Goal: Obtain resource: Download file/media

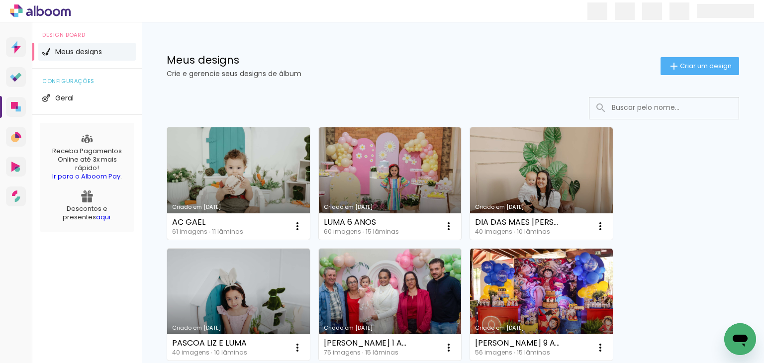
click at [278, 161] on link "Criado em [DATE]" at bounding box center [238, 183] width 143 height 112
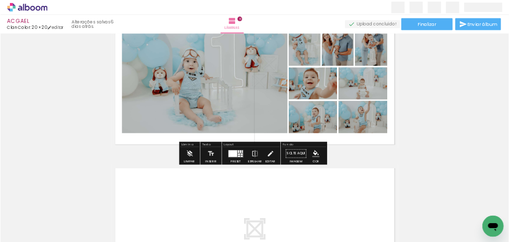
scroll to position [2458, 0]
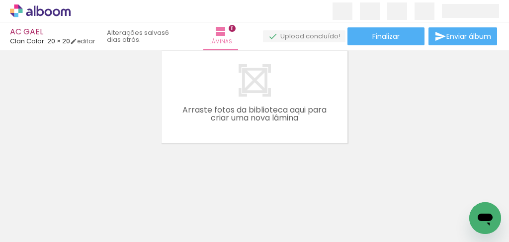
scroll to position [1371, 0]
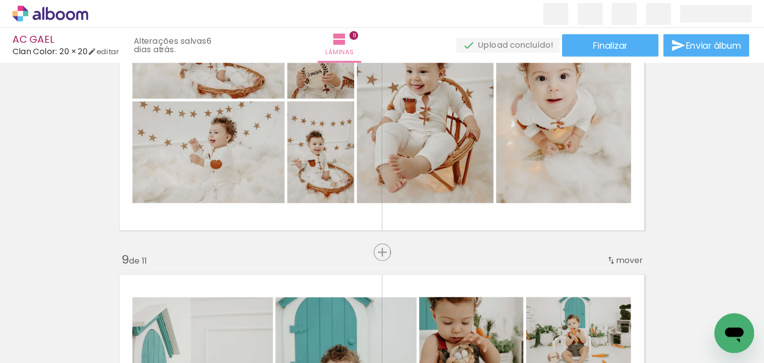
scroll to position [2536, 0]
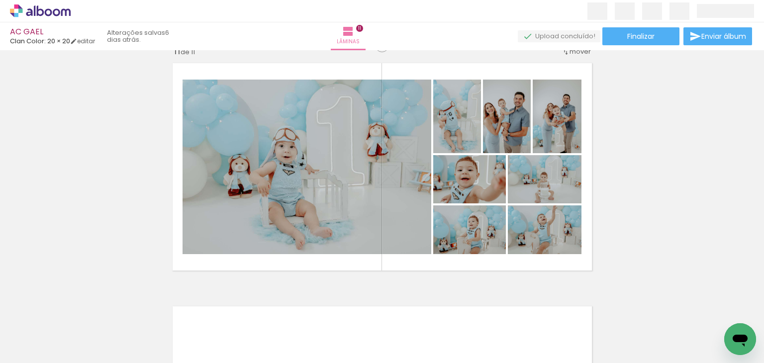
scroll to position [2437, 0]
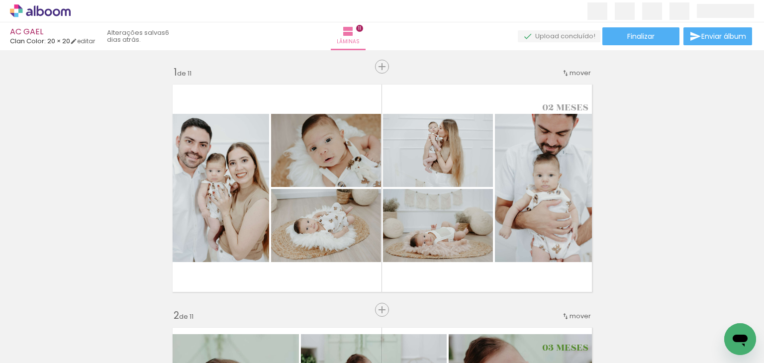
scroll to position [2437, 0]
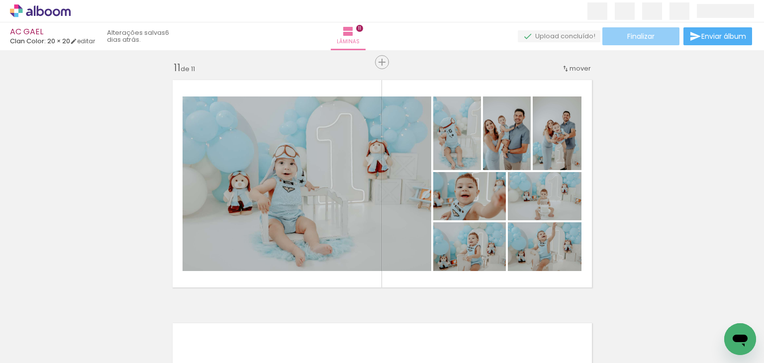
click at [657, 35] on paper-button "Finalizar" at bounding box center [640, 36] width 77 height 18
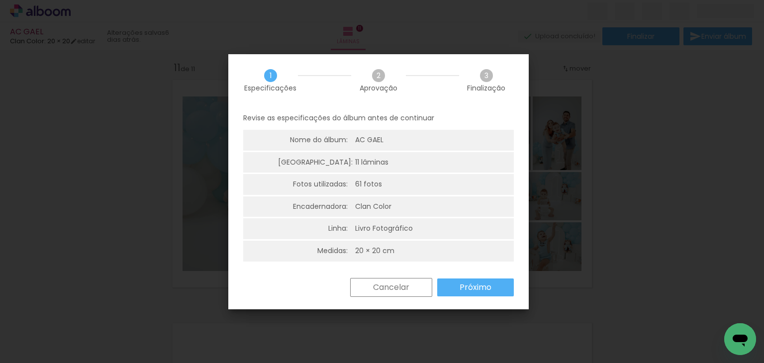
click at [592, 207] on iron-overlay-backdrop at bounding box center [382, 181] width 764 height 363
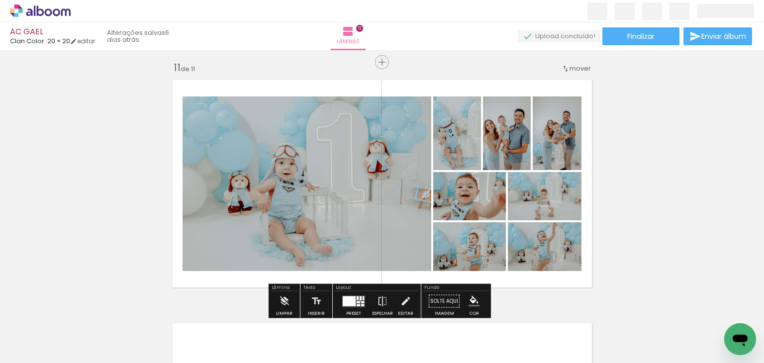
click at [592, 207] on quentale-layouter at bounding box center [382, 184] width 430 height 218
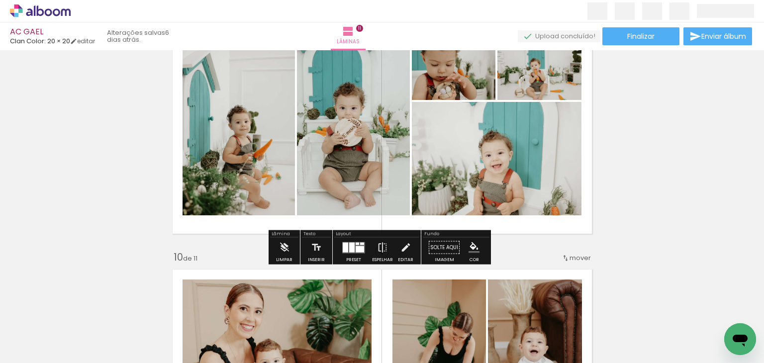
scroll to position [2089, 0]
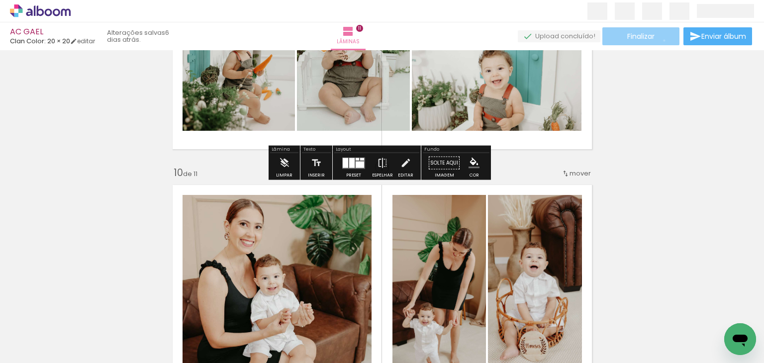
click at [661, 40] on paper-button "Finalizar" at bounding box center [640, 36] width 77 height 18
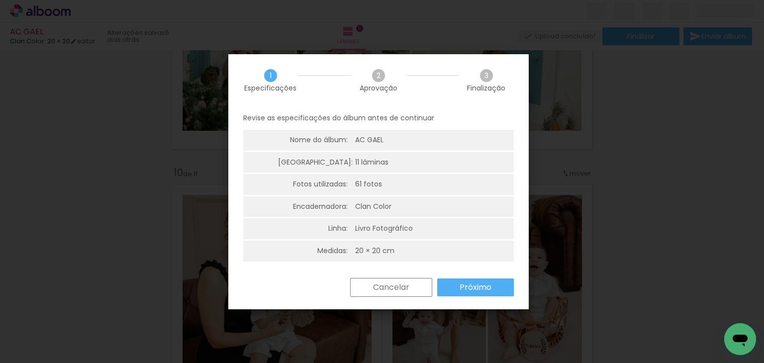
click at [471, 297] on div "Cancelar Próximo" at bounding box center [378, 295] width 300 height 34
click at [0, 0] on slot "Próximo" at bounding box center [0, 0] width 0 height 0
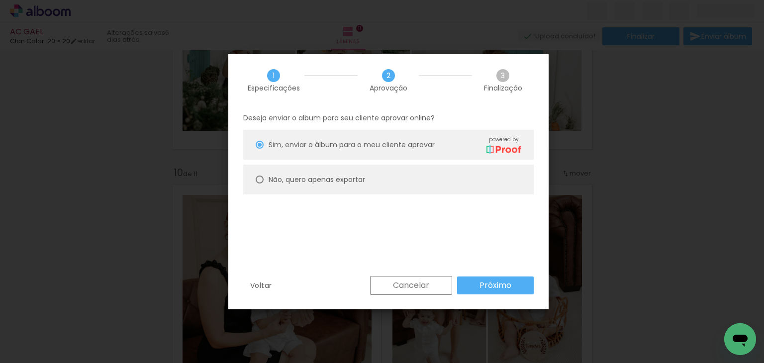
click at [306, 174] on paper-radio-button "Não, quero apenas exportar" at bounding box center [388, 180] width 291 height 30
type paper-radio-button "on"
click at [463, 283] on paper-button "Próximo" at bounding box center [495, 286] width 77 height 18
type input "Alta, 300 DPI"
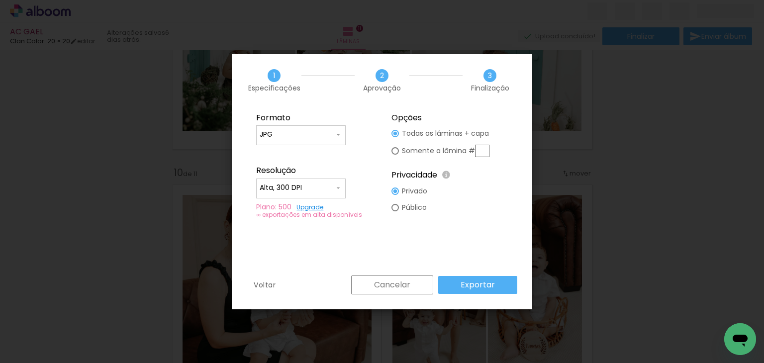
click at [470, 279] on paper-button "Exportar" at bounding box center [477, 285] width 79 height 18
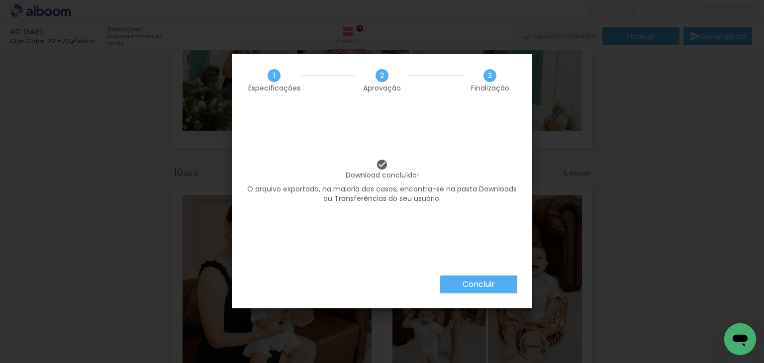
click at [460, 281] on paper-button "Concluir" at bounding box center [478, 285] width 77 height 18
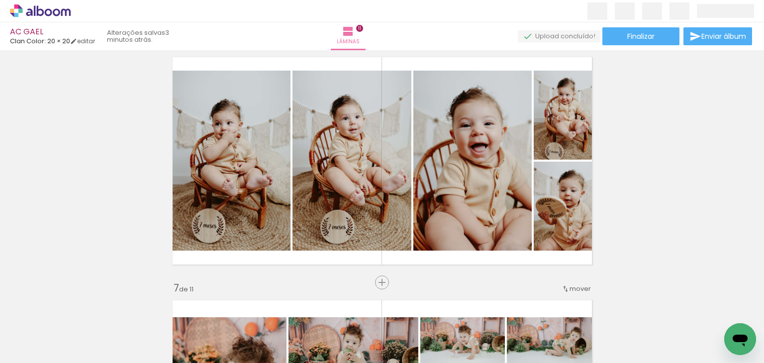
scroll to position [1343, 0]
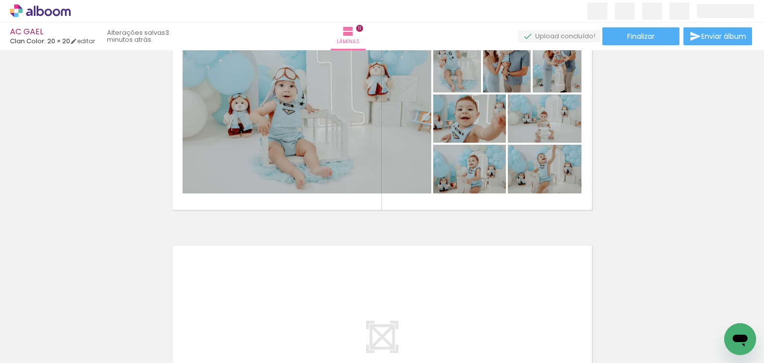
scroll to position [2537, 0]
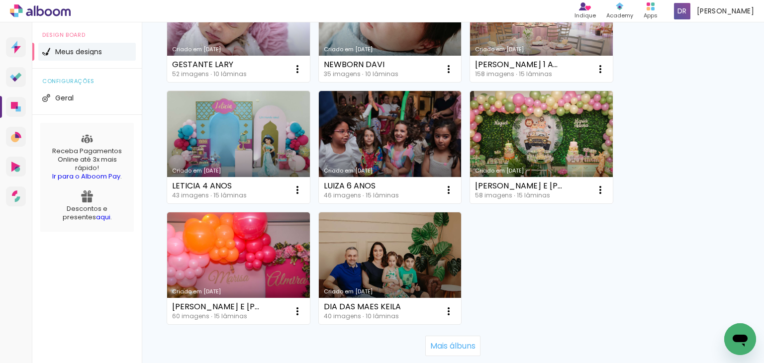
scroll to position [945, 0]
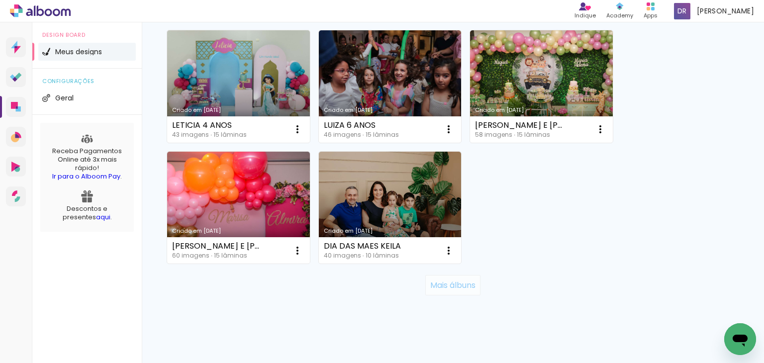
click at [461, 276] on paper-button "Mais álbuns" at bounding box center [452, 285] width 55 height 20
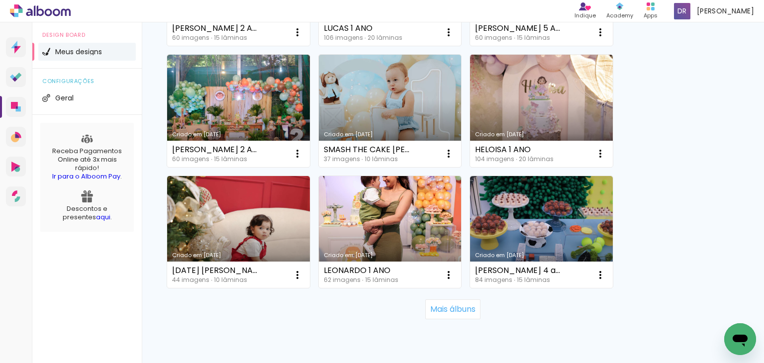
scroll to position [1928, 0]
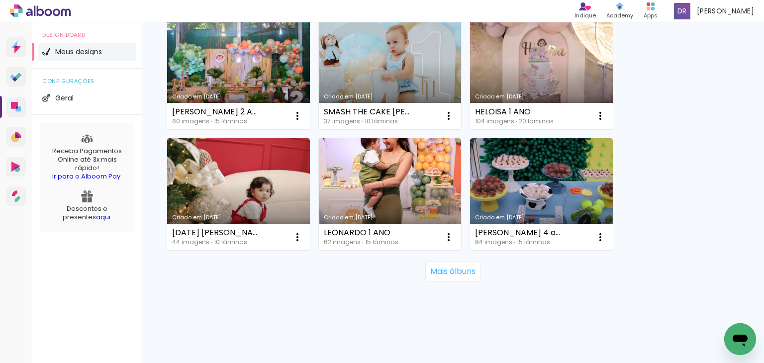
click at [432, 265] on paper-button "Mais álbuns" at bounding box center [452, 272] width 55 height 20
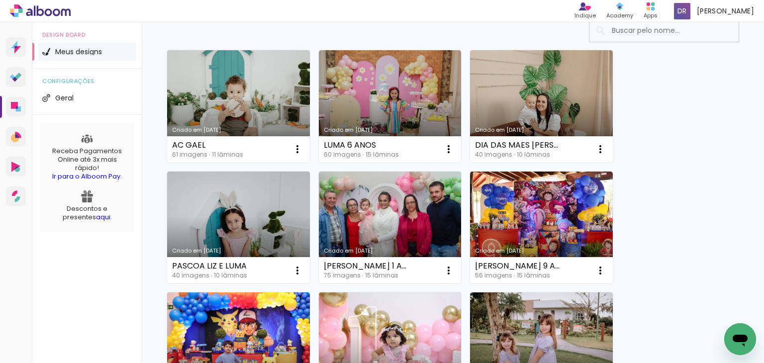
scroll to position [0, 0]
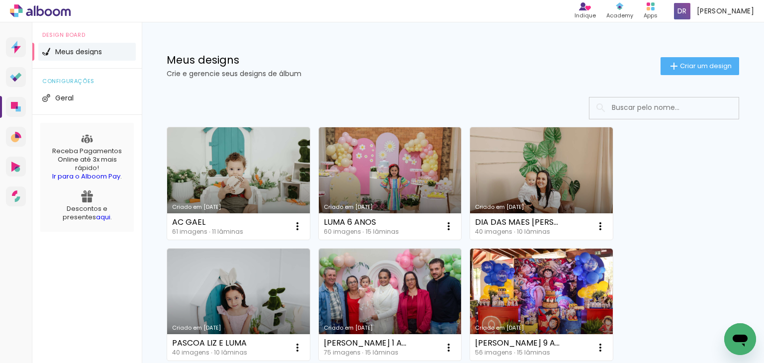
click at [629, 113] on input at bounding box center [678, 107] width 142 height 20
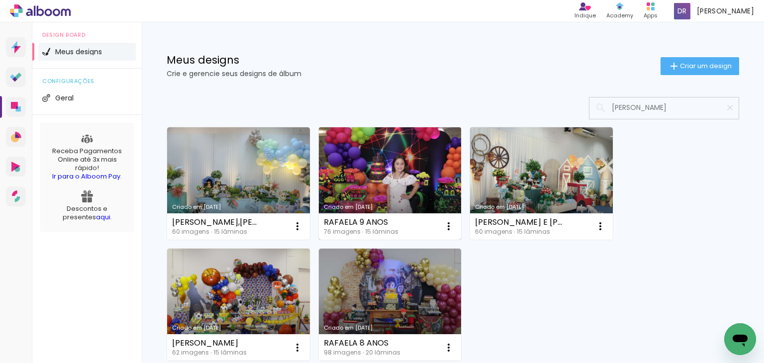
type input "[PERSON_NAME]"
type paper-input "[PERSON_NAME]"
click at [404, 176] on link "Criado em [DATE]" at bounding box center [390, 183] width 143 height 112
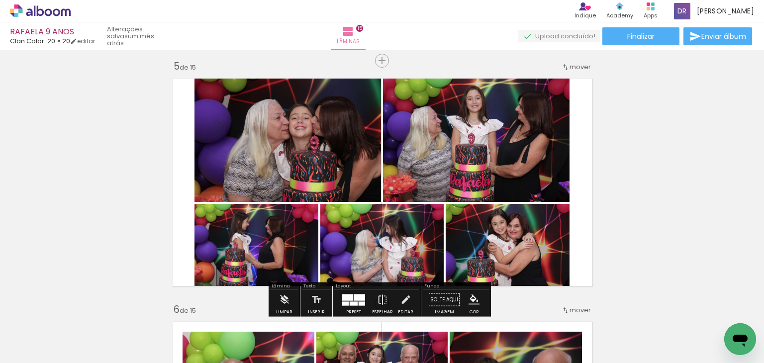
scroll to position [995, 0]
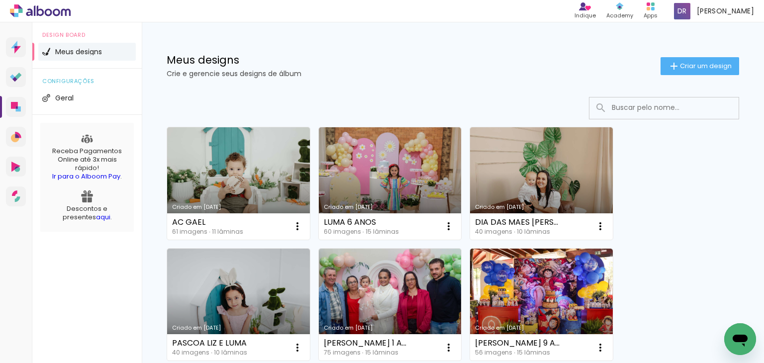
click at [625, 104] on input at bounding box center [678, 107] width 142 height 20
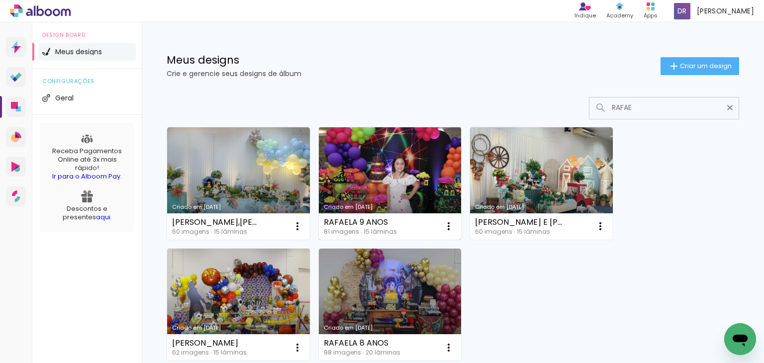
type input "RAFAE"
type paper-input "RAFAE"
click at [435, 204] on div "Criado em [DATE]" at bounding box center [390, 206] width 133 height 5
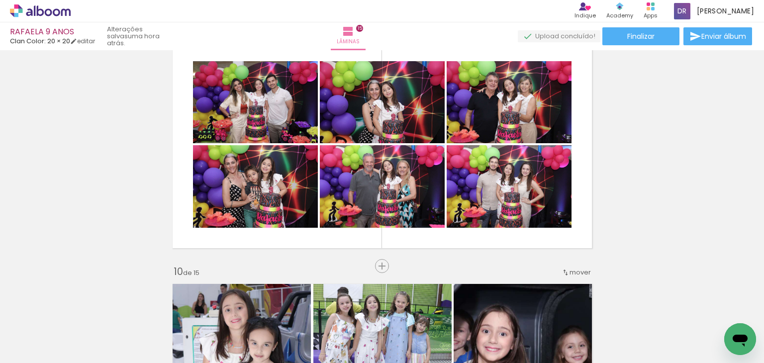
scroll to position [0, 1995]
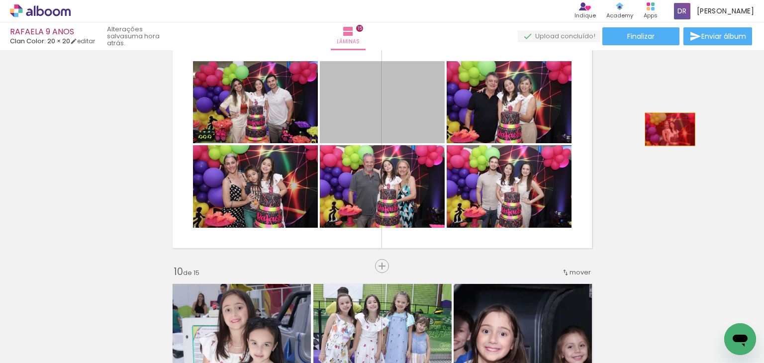
drag, startPoint x: 361, startPoint y: 108, endPoint x: 666, endPoint y: 129, distance: 305.7
click at [666, 129] on div "Inserir lâmina 1 de 15 Inserir lâmina 2 de 15 Inserir lâmina 3 de 15 Inserir lâ…" at bounding box center [382, 10] width 764 height 3892
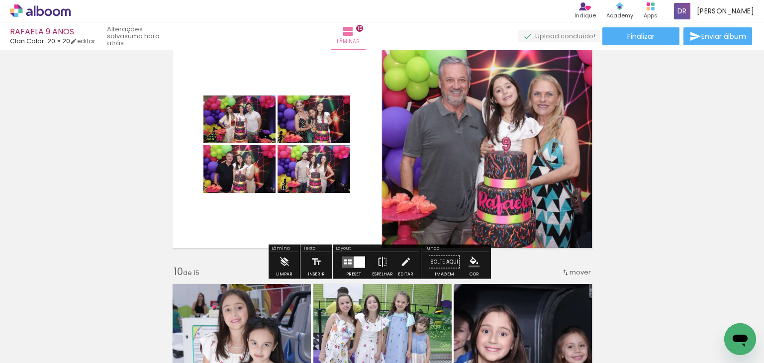
click at [342, 258] on quentale-layouter at bounding box center [353, 261] width 23 height 11
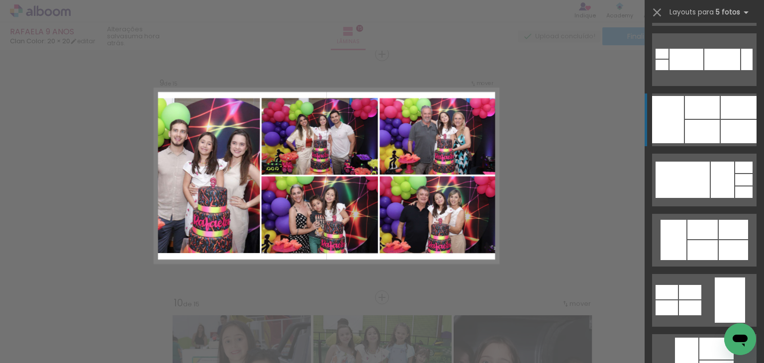
scroll to position [7362, 0]
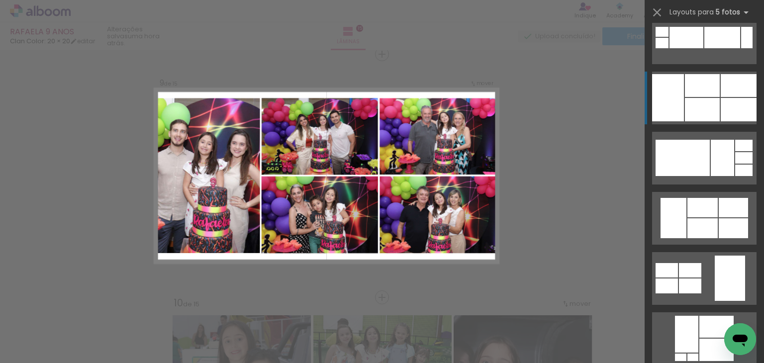
click at [722, 94] on div at bounding box center [739, 85] width 36 height 23
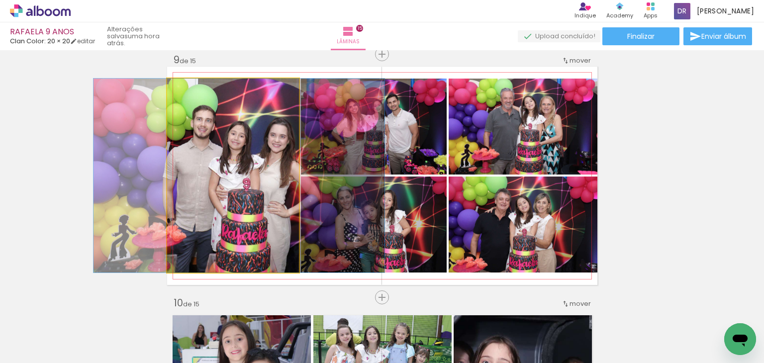
drag, startPoint x: 227, startPoint y: 209, endPoint x: 233, endPoint y: 210, distance: 6.1
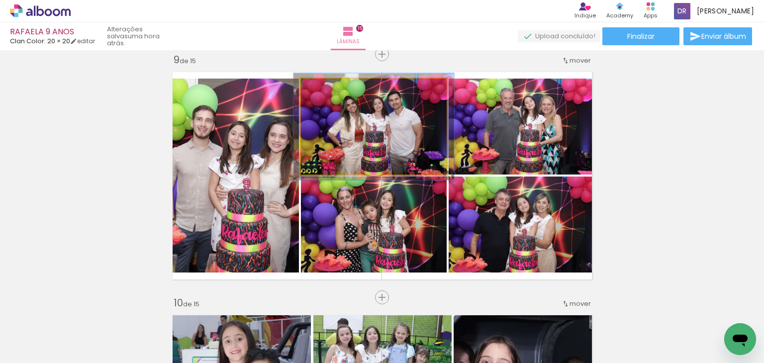
click at [330, 90] on div at bounding box center [327, 89] width 16 height 16
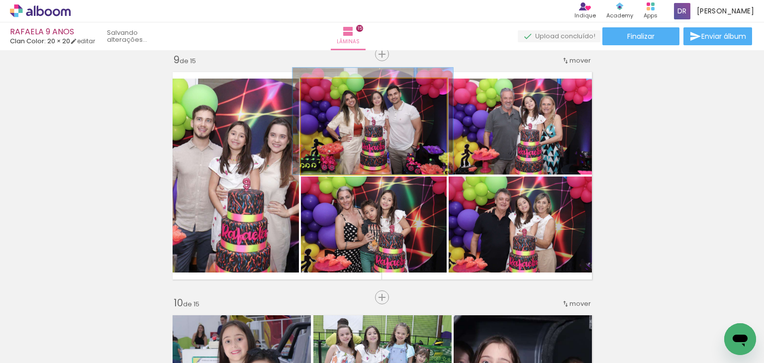
drag, startPoint x: 364, startPoint y: 142, endPoint x: 363, endPoint y: 136, distance: 5.6
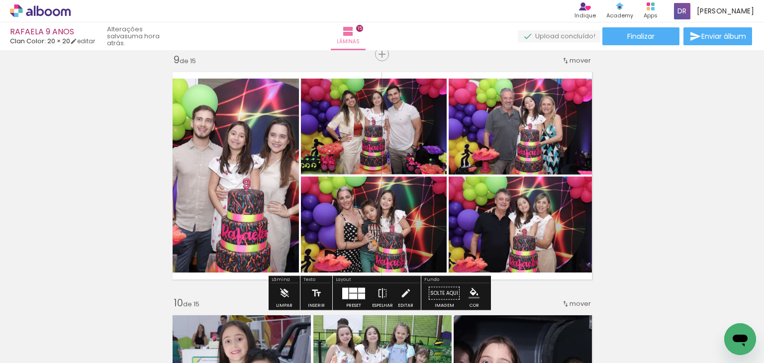
click at [669, 173] on div "Inserir lâmina 1 de 15 Inserir lâmina 2 de 15 Inserir lâmina 3 de 15 Inserir lâ…" at bounding box center [382, 41] width 764 height 3892
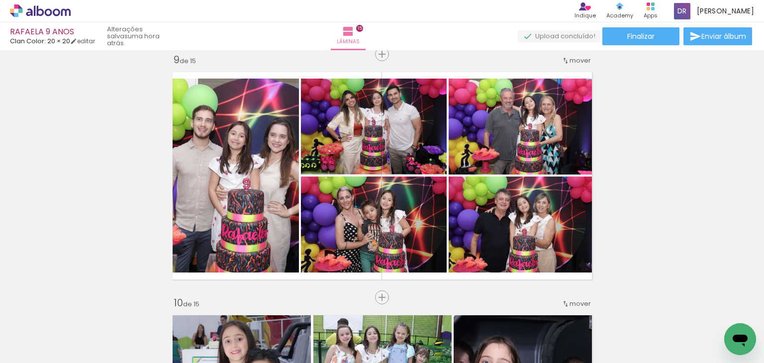
click at [669, 173] on div "Inserir lâmina 1 de 15 Inserir lâmina 2 de 15 Inserir lâmina 3 de 15 Inserir lâ…" at bounding box center [382, 41] width 764 height 3892
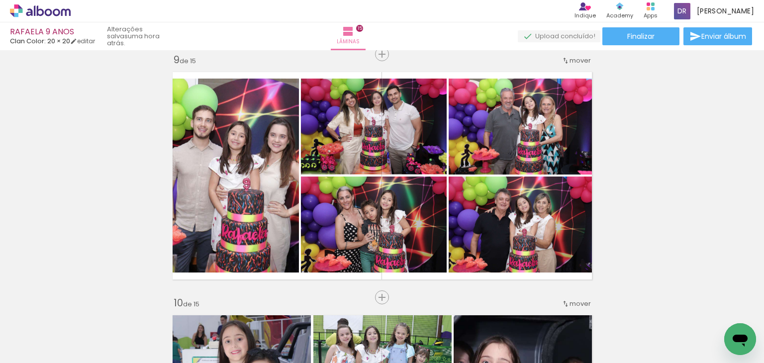
click at [669, 173] on div "Inserir lâmina 1 de 15 Inserir lâmina 2 de 15 Inserir lâmina 3 de 15 Inserir lâ…" at bounding box center [382, 41] width 764 height 3892
click at [714, 158] on div "Inserir lâmina 1 de 15 Inserir lâmina 2 de 15 Inserir lâmina 3 de 15 Inserir lâ…" at bounding box center [382, 41] width 764 height 3892
click at [689, 150] on div "Inserir lâmina 1 de 15 Inserir lâmina 2 de 15 Inserir lâmina 3 de 15 Inserir lâ…" at bounding box center [382, 41] width 764 height 3892
click at [688, 133] on div "Inserir lâmina 1 de 15 Inserir lâmina 2 de 15 Inserir lâmina 3 de 15 Inserir lâ…" at bounding box center [382, 41] width 764 height 3892
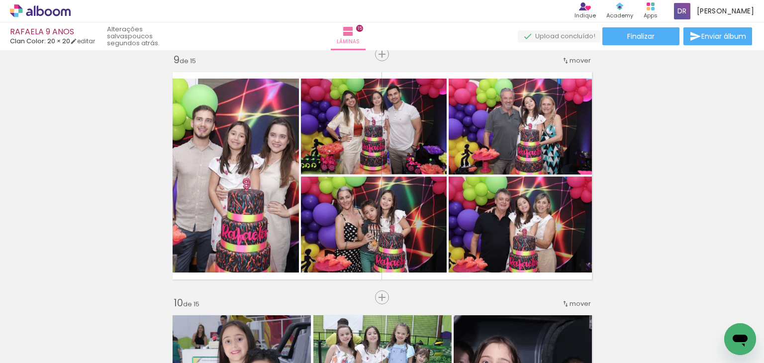
click at [545, 50] on div "RAFAELA 9 ANOS Clan Color: 20 × 20 editar poucos segundos atrás. Lâminas 15 Fin…" at bounding box center [382, 25] width 764 height 50
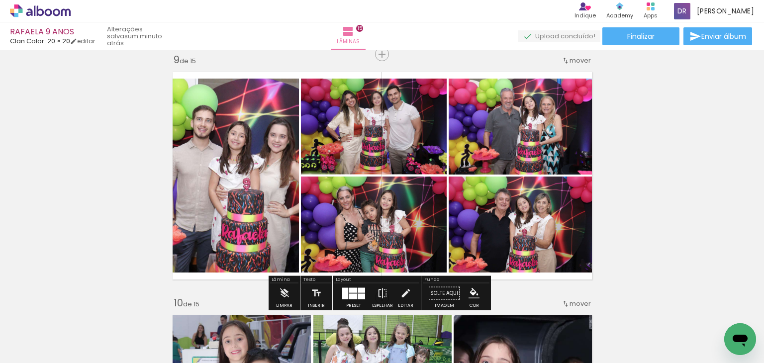
click at [624, 120] on div "Inserir lâmina 1 de 15 Inserir lâmina 2 de 15 Inserir lâmina 3 de 15 Inserir lâ…" at bounding box center [382, 41] width 764 height 3892
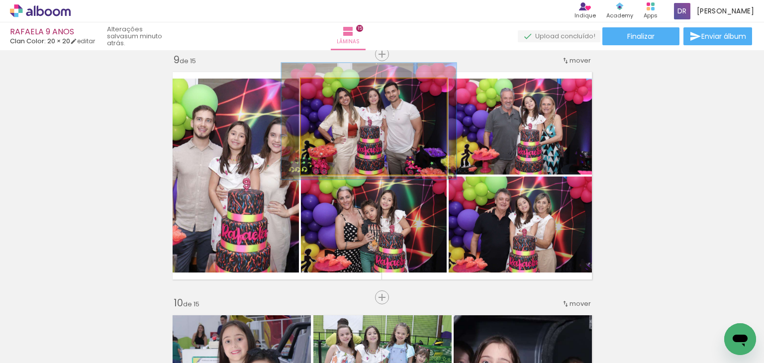
drag, startPoint x: 326, startPoint y: 88, endPoint x: 330, endPoint y: 84, distance: 5.3
type paper-slider "120"
click at [330, 84] on div at bounding box center [332, 89] width 16 height 16
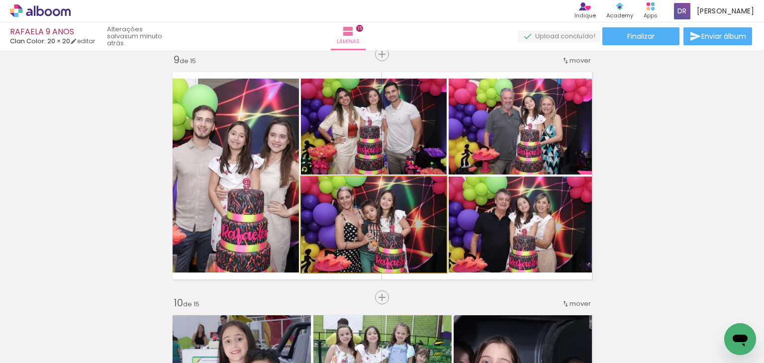
click at [325, 188] on div at bounding box center [324, 187] width 16 height 16
drag, startPoint x: 366, startPoint y: 214, endPoint x: 361, endPoint y: 211, distance: 6.5
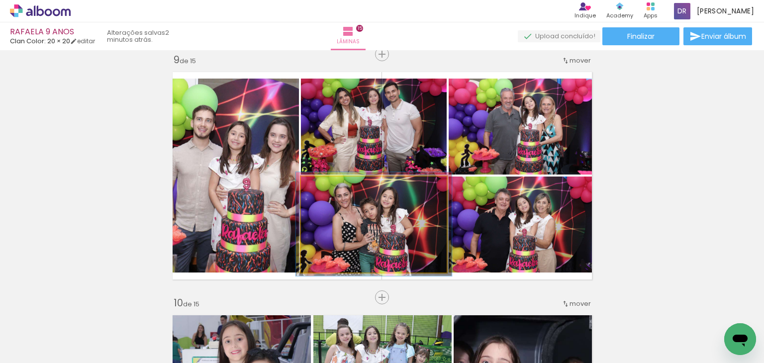
type paper-slider "107"
click at [326, 186] on div at bounding box center [326, 187] width 16 height 16
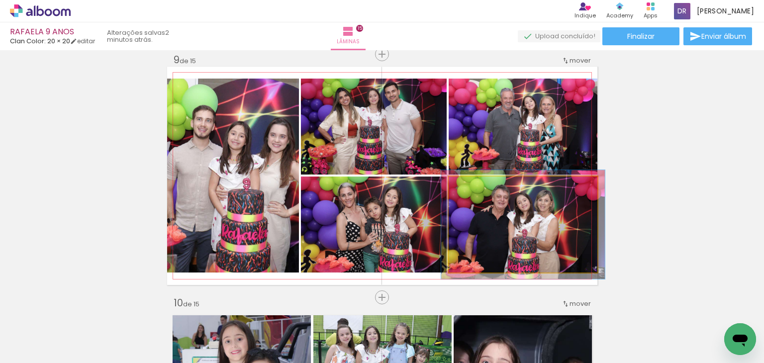
type paper-slider "110"
click at [473, 188] on div at bounding box center [475, 187] width 9 height 9
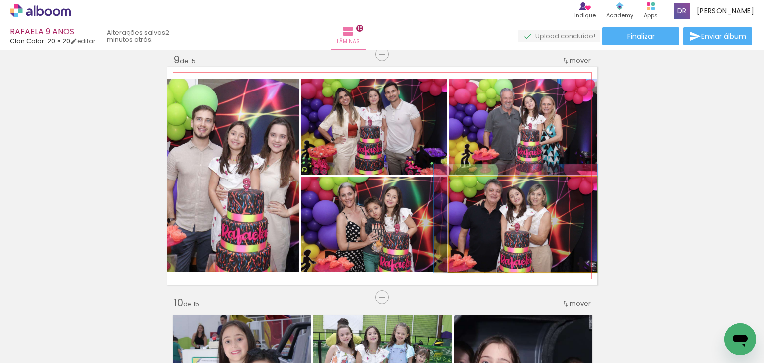
drag, startPoint x: 515, startPoint y: 224, endPoint x: 507, endPoint y: 218, distance: 9.9
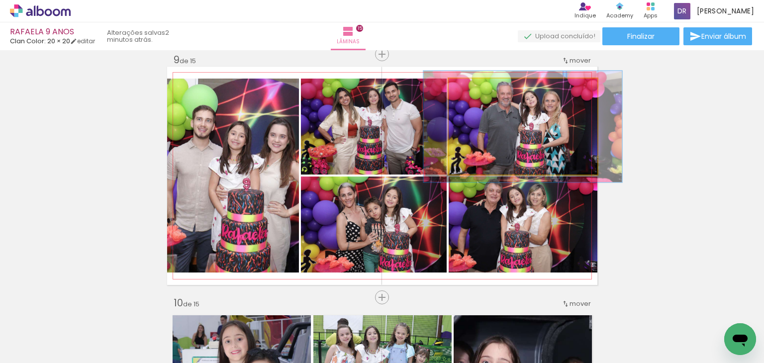
drag, startPoint x: 472, startPoint y: 91, endPoint x: 477, endPoint y: 92, distance: 5.6
type paper-slider "116"
click at [477, 92] on div at bounding box center [478, 89] width 16 height 16
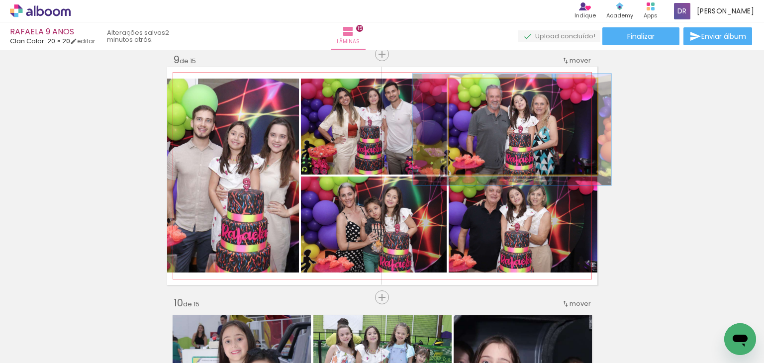
drag, startPoint x: 521, startPoint y: 130, endPoint x: 510, endPoint y: 133, distance: 11.3
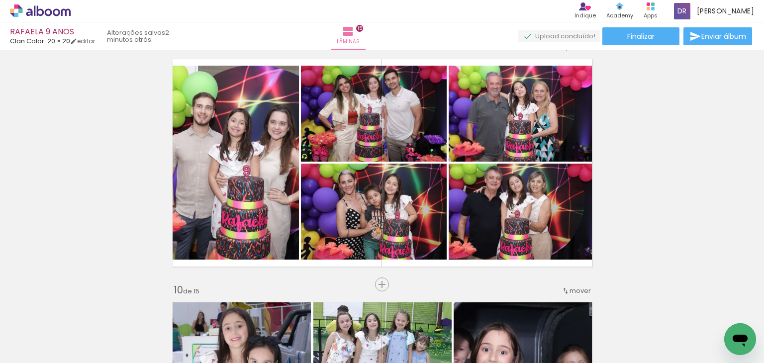
scroll to position [1958, 0]
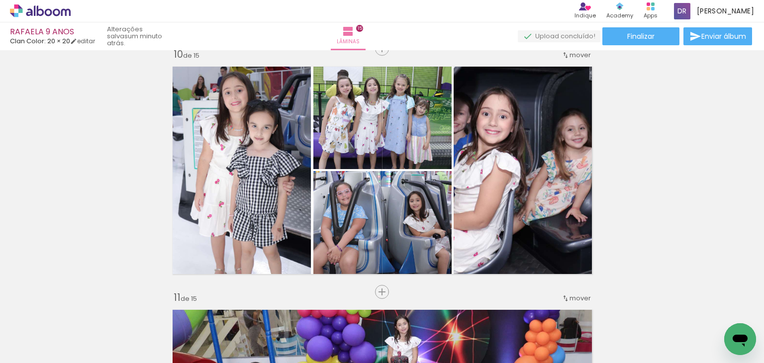
scroll to position [0, 3833]
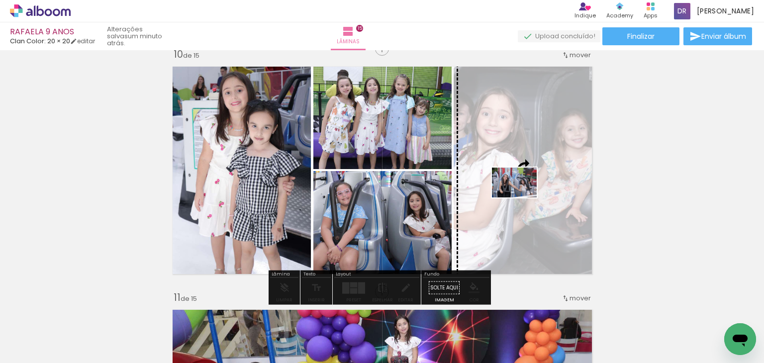
drag, startPoint x: 447, startPoint y: 335, endPoint x: 522, endPoint y: 197, distance: 156.9
click at [522, 197] on quentale-workspace at bounding box center [382, 181] width 764 height 363
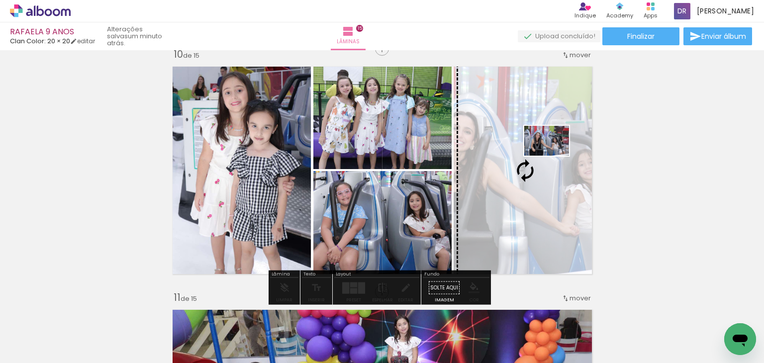
drag, startPoint x: 725, startPoint y: 324, endPoint x: 554, endPoint y: 156, distance: 239.5
click at [554, 156] on quentale-workspace at bounding box center [382, 181] width 764 height 363
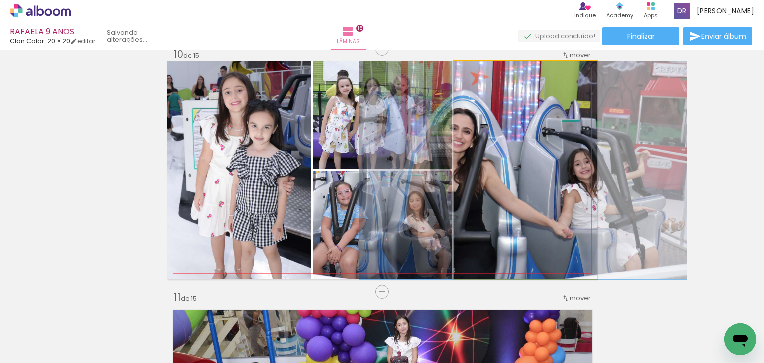
drag, startPoint x: 554, startPoint y: 156, endPoint x: 552, endPoint y: 164, distance: 8.3
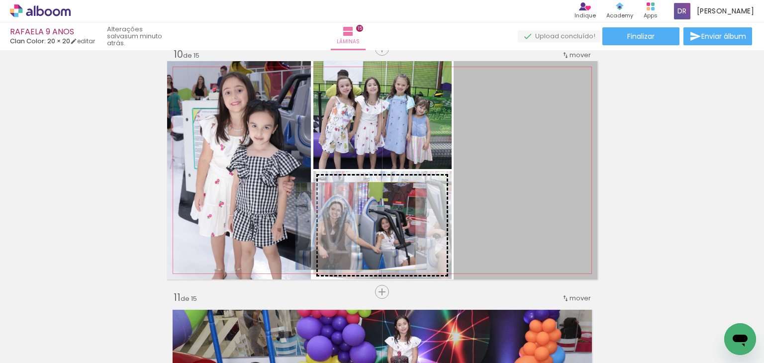
drag, startPoint x: 513, startPoint y: 184, endPoint x: 383, endPoint y: 226, distance: 136.9
click at [0, 0] on slot at bounding box center [0, 0] width 0 height 0
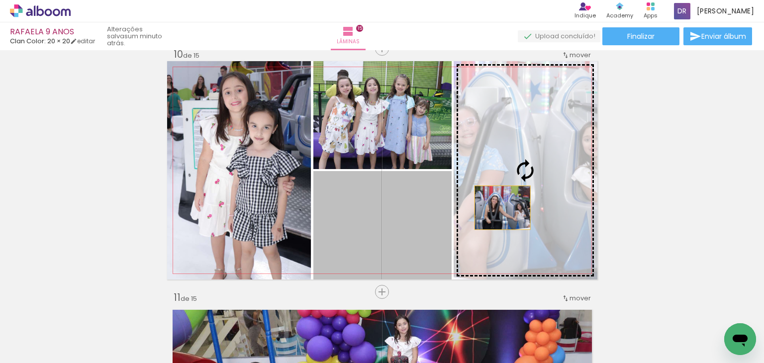
drag, startPoint x: 383, startPoint y: 226, endPoint x: 508, endPoint y: 204, distance: 127.3
click at [0, 0] on slot at bounding box center [0, 0] width 0 height 0
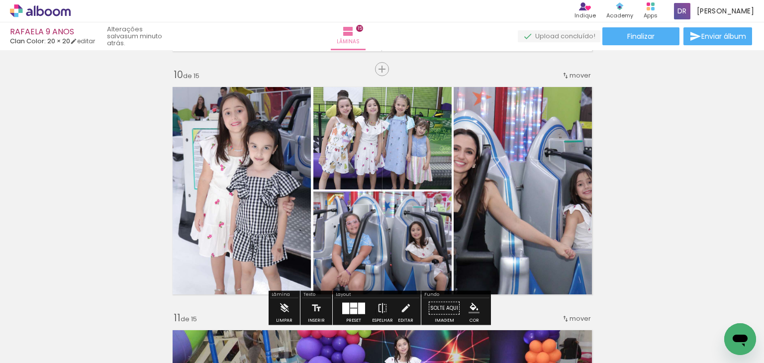
scroll to position [2207, 0]
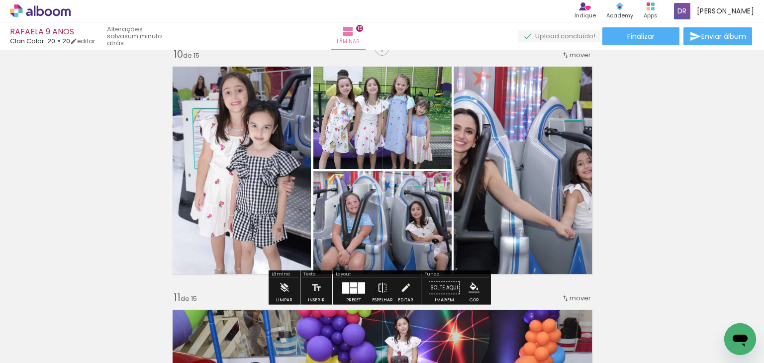
click at [340, 289] on div at bounding box center [353, 288] width 27 height 20
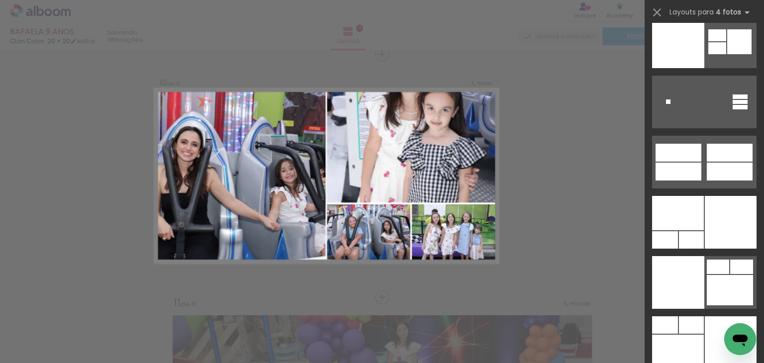
scroll to position [21016, 0]
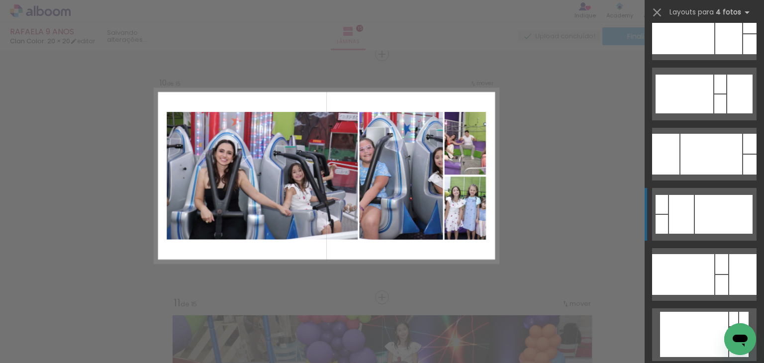
scroll to position [16044, 0]
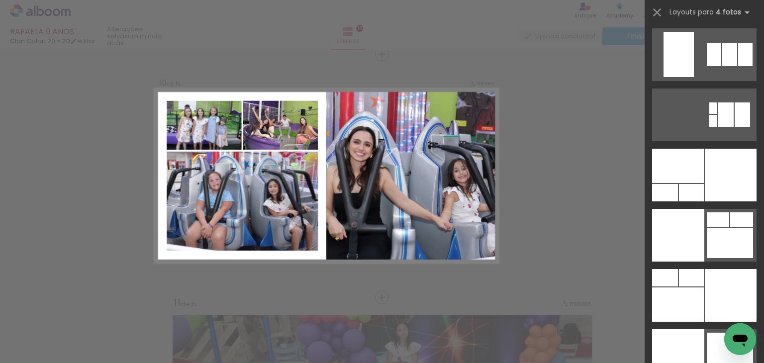
scroll to position [21168, 0]
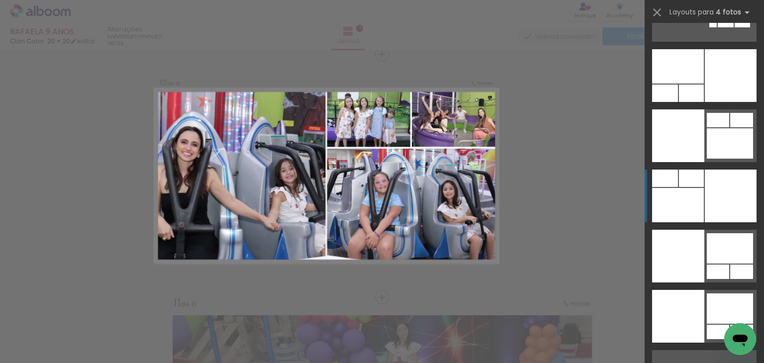
click at [695, 205] on div at bounding box center [678, 205] width 52 height 34
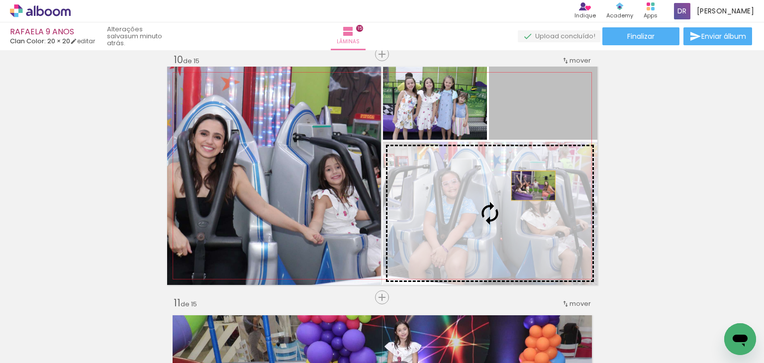
drag, startPoint x: 556, startPoint y: 120, endPoint x: 521, endPoint y: 205, distance: 91.7
click at [0, 0] on slot at bounding box center [0, 0] width 0 height 0
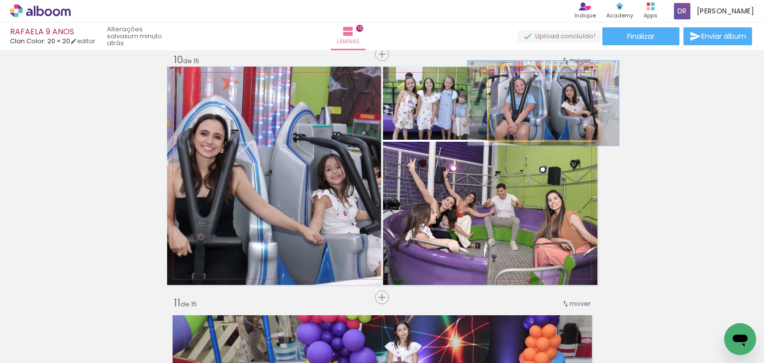
drag, startPoint x: 507, startPoint y: 78, endPoint x: 513, endPoint y: 81, distance: 6.2
type paper-slider "116"
click at [513, 81] on div at bounding box center [517, 77] width 9 height 9
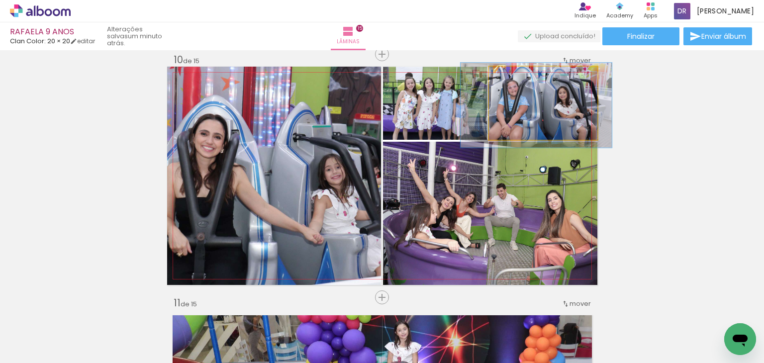
drag, startPoint x: 527, startPoint y: 102, endPoint x: 520, endPoint y: 104, distance: 7.2
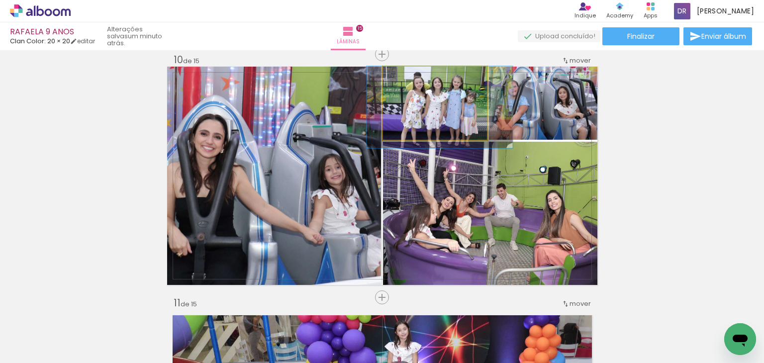
drag, startPoint x: 447, startPoint y: 109, endPoint x: 456, endPoint y: 112, distance: 9.0
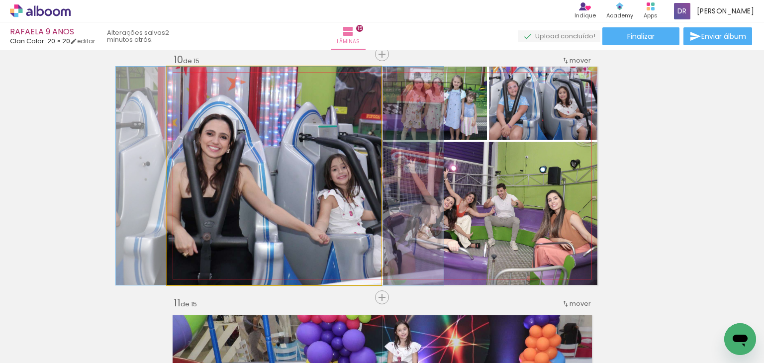
drag, startPoint x: 342, startPoint y: 110, endPoint x: 348, endPoint y: 111, distance: 6.1
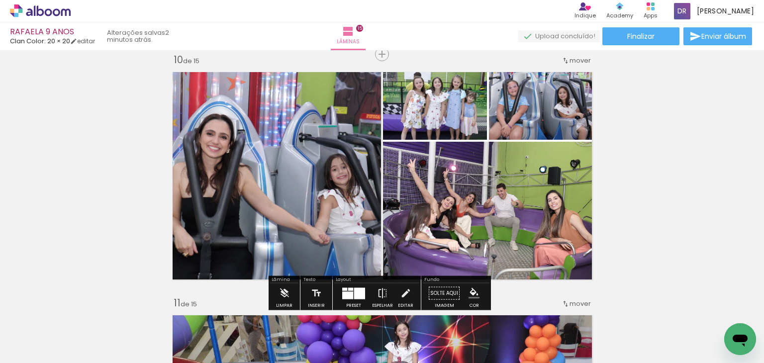
scroll to position [0, 911]
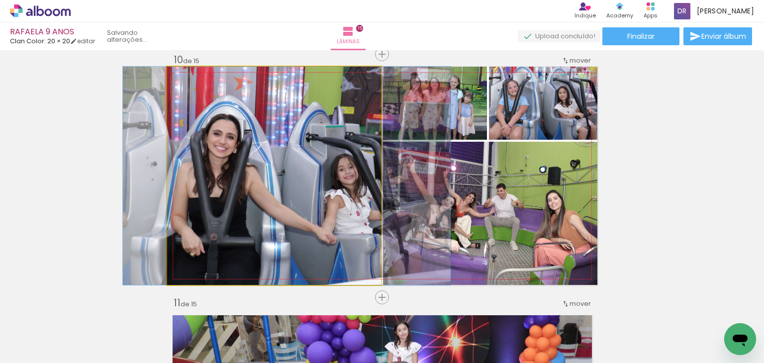
drag, startPoint x: 335, startPoint y: 186, endPoint x: 342, endPoint y: 182, distance: 8.2
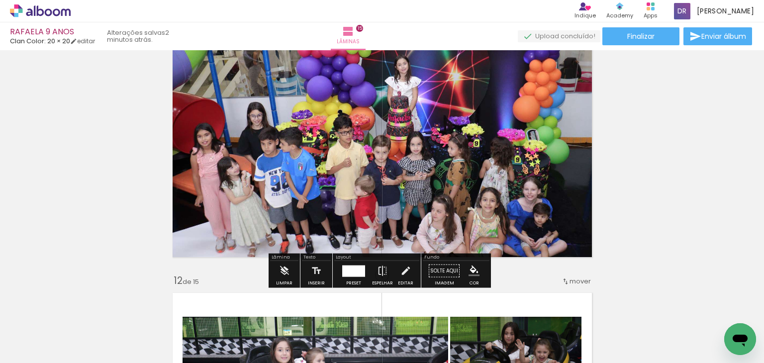
scroll to position [2450, 0]
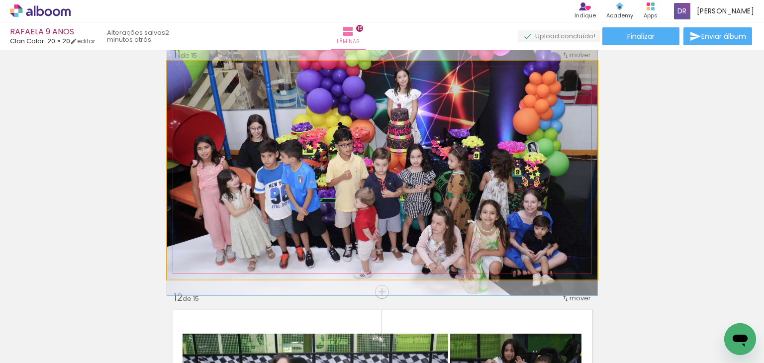
drag, startPoint x: 438, startPoint y: 190, endPoint x: 428, endPoint y: 186, distance: 10.9
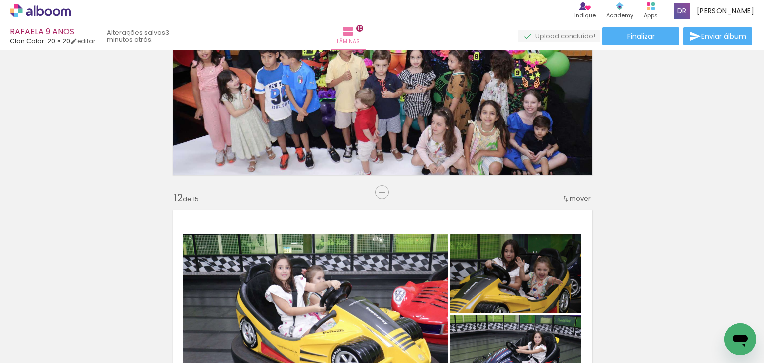
scroll to position [2654, 0]
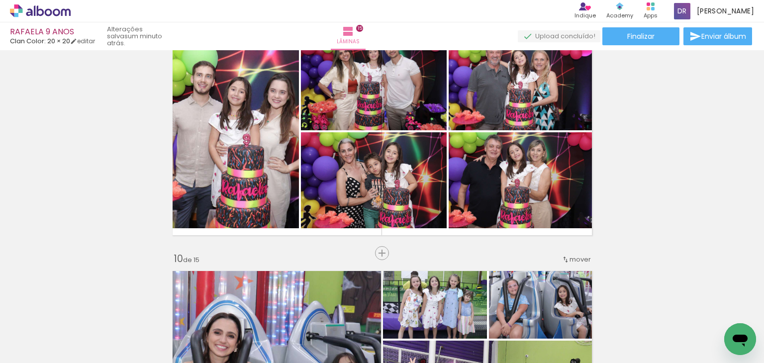
scroll to position [0, 3833]
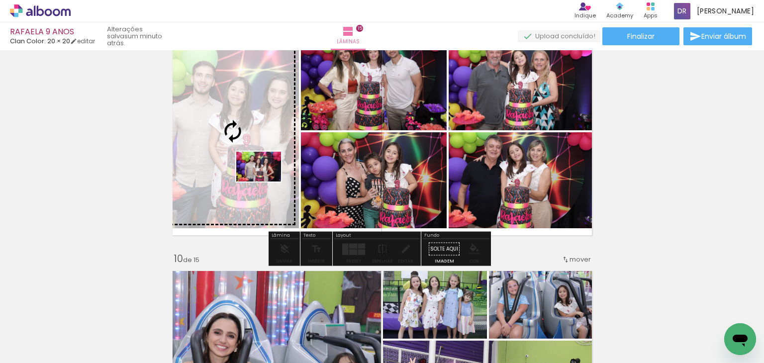
drag, startPoint x: 395, startPoint y: 314, endPoint x: 266, endPoint y: 182, distance: 185.4
click at [266, 182] on quentale-workspace at bounding box center [382, 181] width 764 height 363
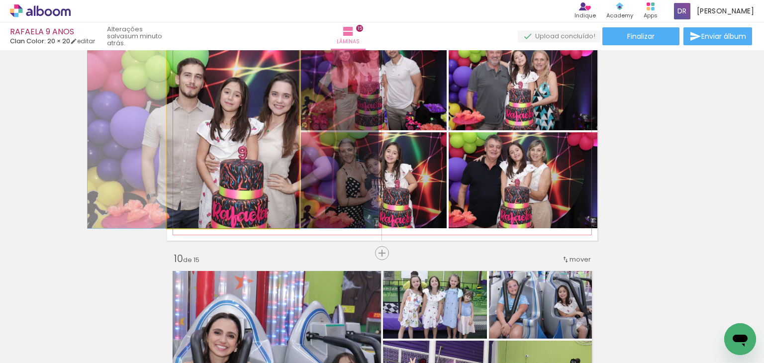
click at [258, 183] on quentale-photo at bounding box center [233, 131] width 132 height 194
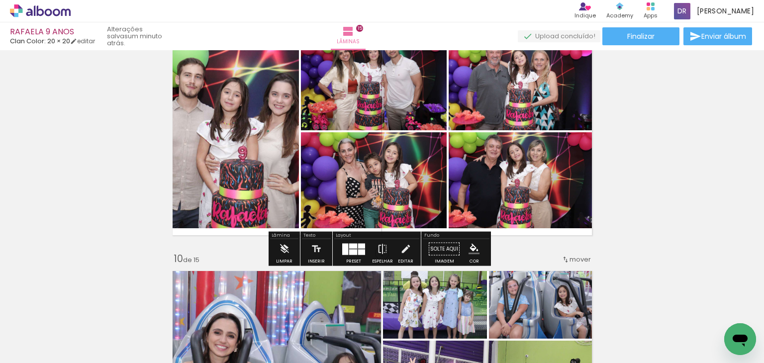
scroll to position [1953, 0]
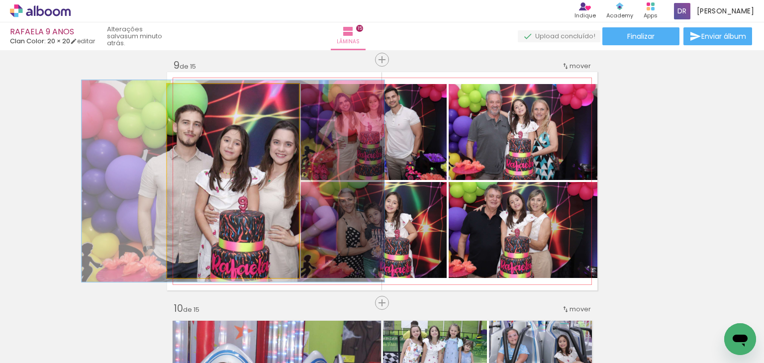
drag, startPoint x: 182, startPoint y: 95, endPoint x: 183, endPoint y: 104, distance: 9.1
type paper-slider "104"
click at [183, 104] on quentale-photo at bounding box center [233, 181] width 132 height 194
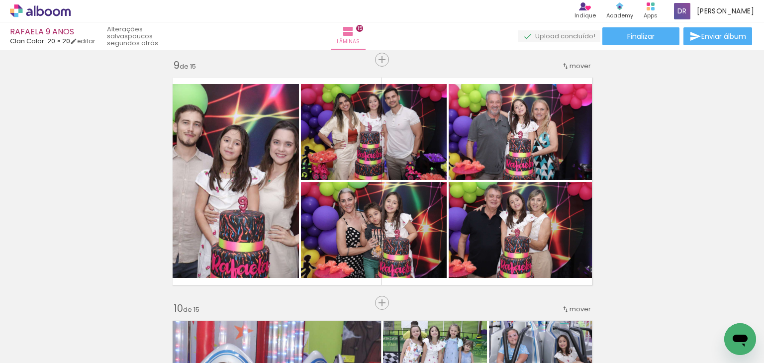
scroll to position [0, 1141]
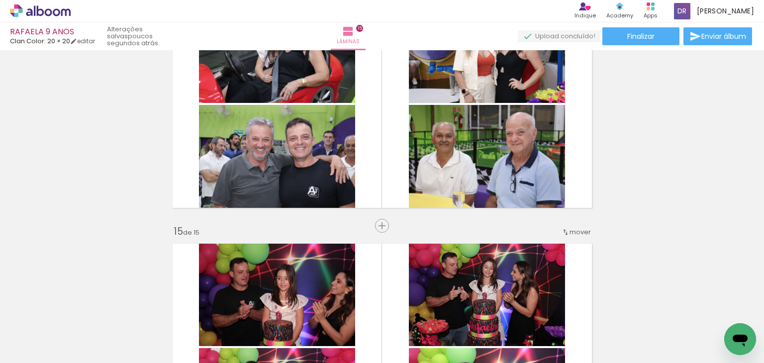
scroll to position [0, 3833]
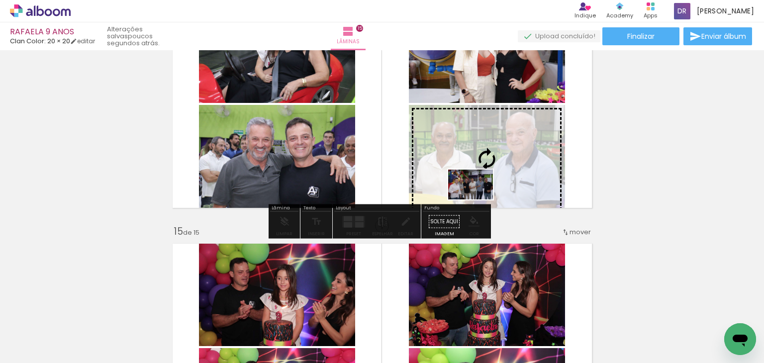
drag, startPoint x: 616, startPoint y: 331, endPoint x: 478, endPoint y: 199, distance: 190.3
click at [478, 199] on quentale-workspace at bounding box center [382, 181] width 764 height 363
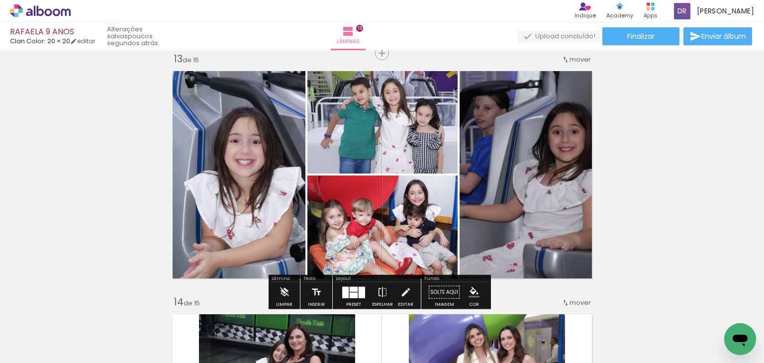
scroll to position [2948, 0]
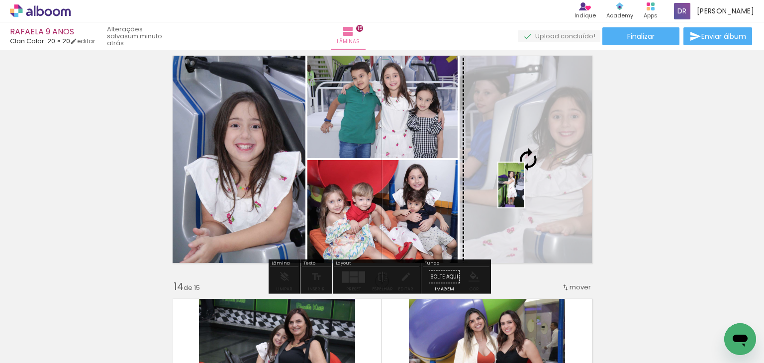
drag, startPoint x: 507, startPoint y: 332, endPoint x: 528, endPoint y: 193, distance: 140.8
click at [528, 193] on quentale-workspace at bounding box center [382, 181] width 764 height 363
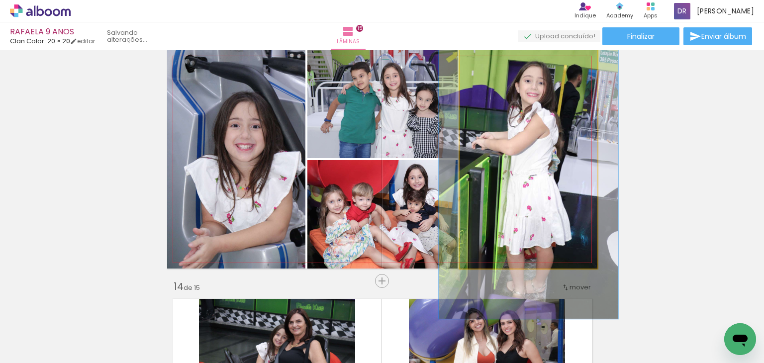
drag, startPoint x: 487, startPoint y: 61, endPoint x: 495, endPoint y: 68, distance: 10.2
type paper-slider "130"
click at [493, 64] on div at bounding box center [502, 61] width 39 height 16
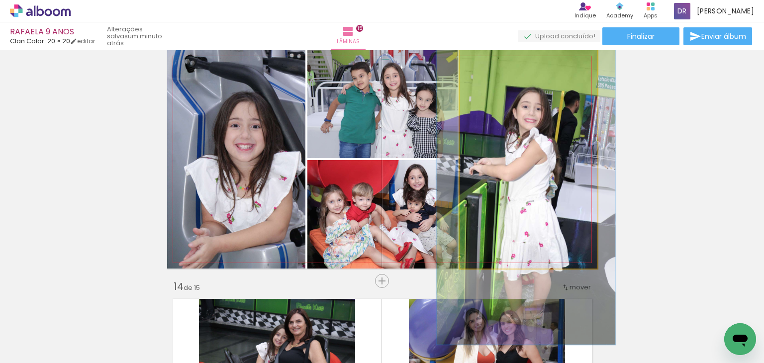
drag, startPoint x: 508, startPoint y: 106, endPoint x: 505, endPoint y: 129, distance: 23.1
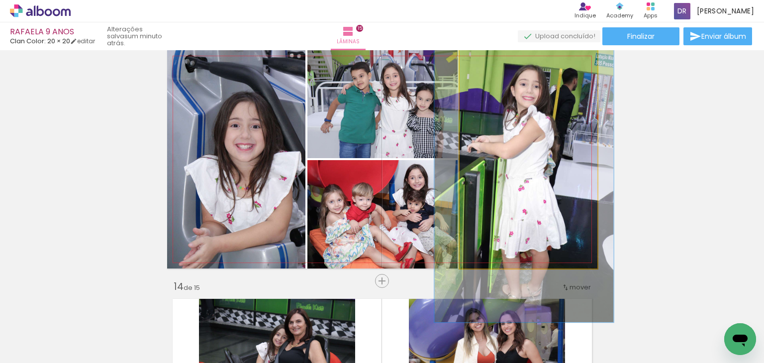
drag, startPoint x: 503, startPoint y: 118, endPoint x: 501, endPoint y: 96, distance: 22.5
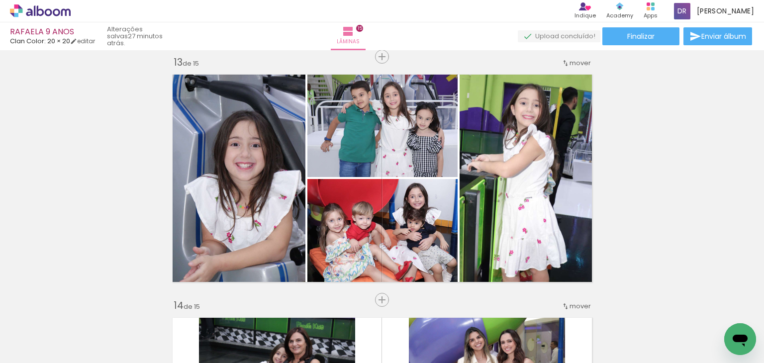
scroll to position [2948, 0]
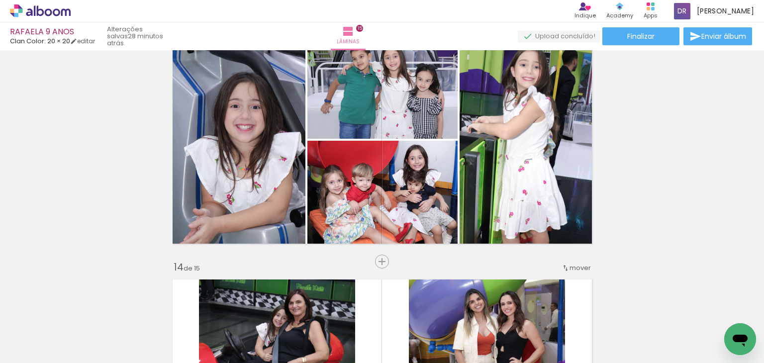
scroll to position [2985, 0]
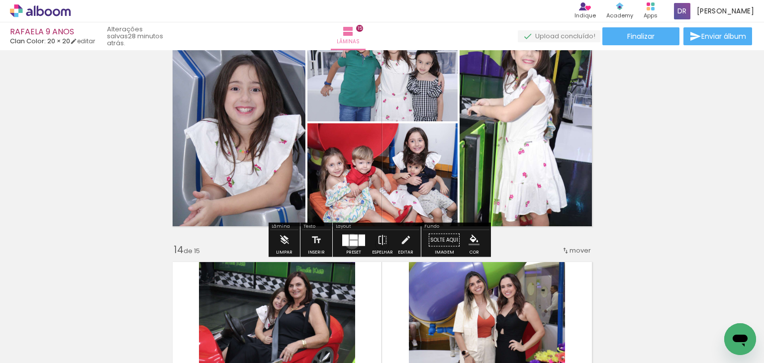
click at [350, 241] on div at bounding box center [354, 242] width 8 height 5
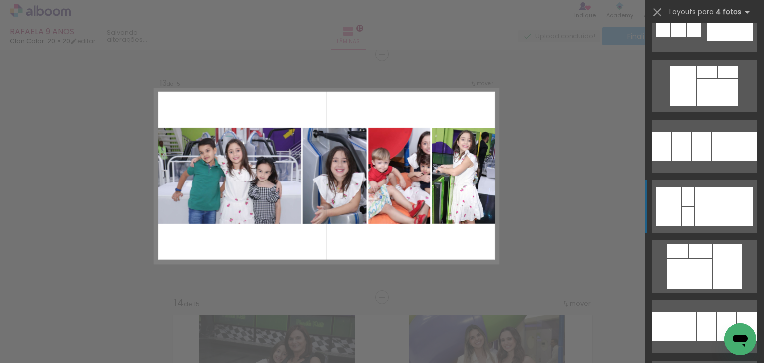
scroll to position [8430, 0]
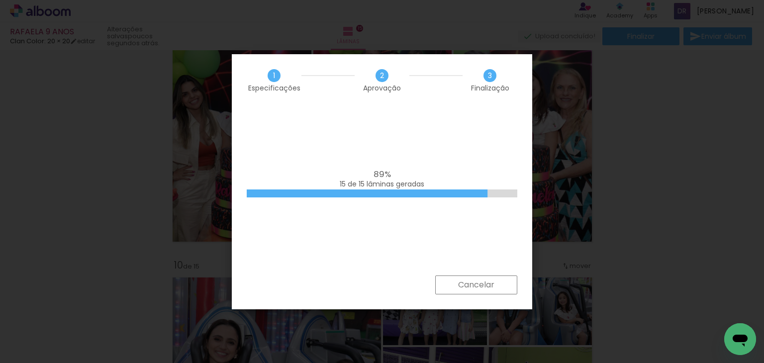
scroll to position [0, 3470]
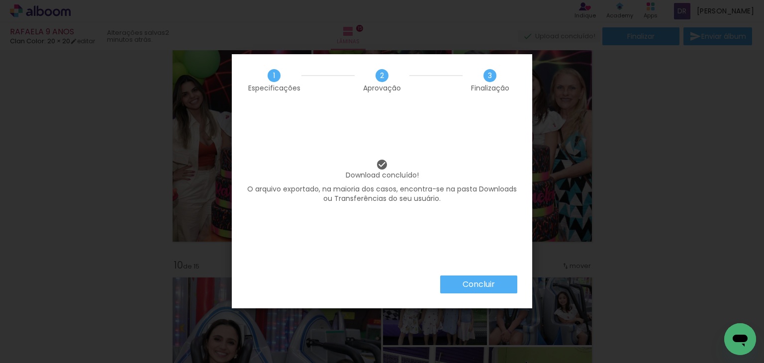
click at [0, 0] on slot "Concluir" at bounding box center [0, 0] width 0 height 0
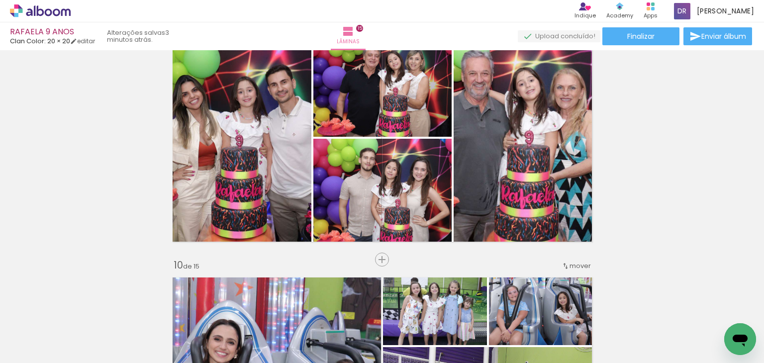
scroll to position [0, 3470]
